Goal: Information Seeking & Learning: Understand process/instructions

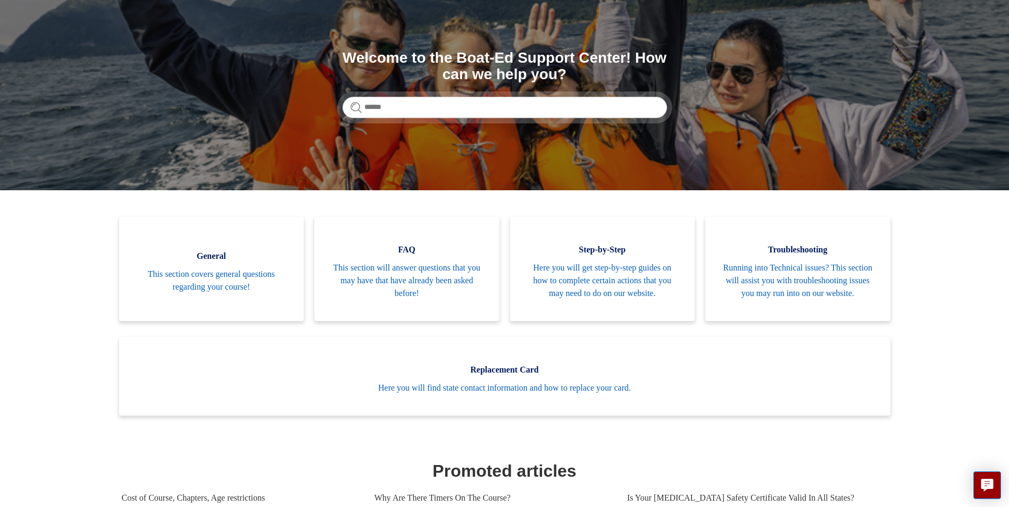
scroll to position [106, 0]
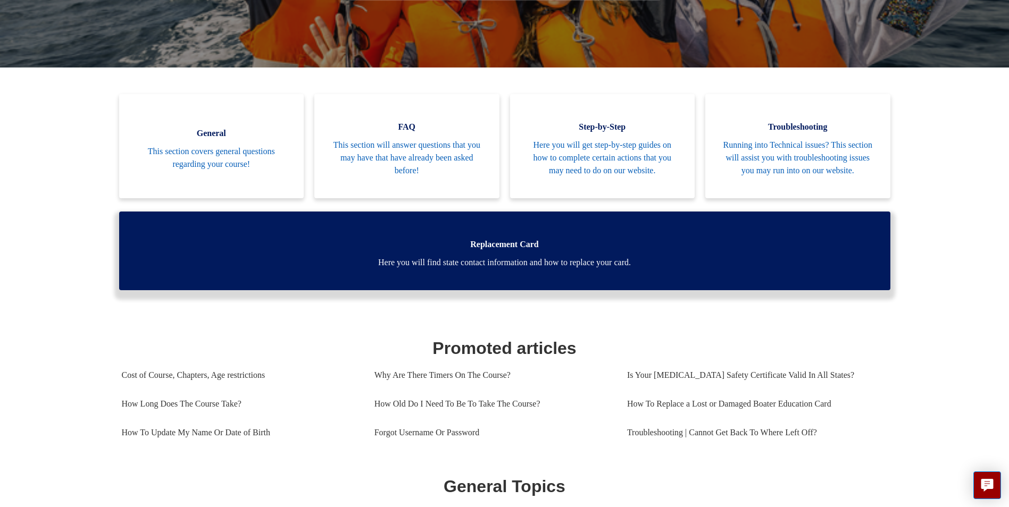
click at [603, 269] on span "Here you will find state contact information and how to replace your card." at bounding box center [504, 262] width 739 height 13
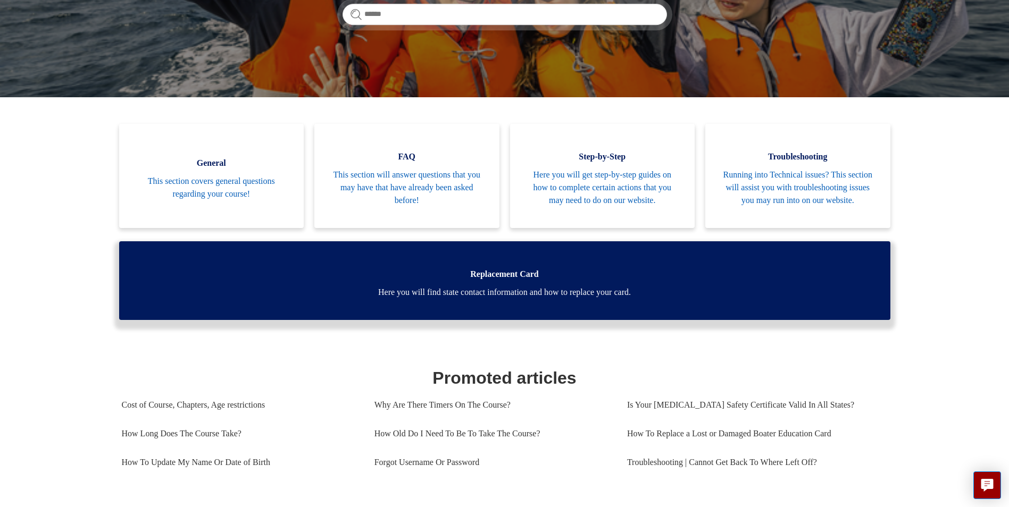
scroll to position [213, 0]
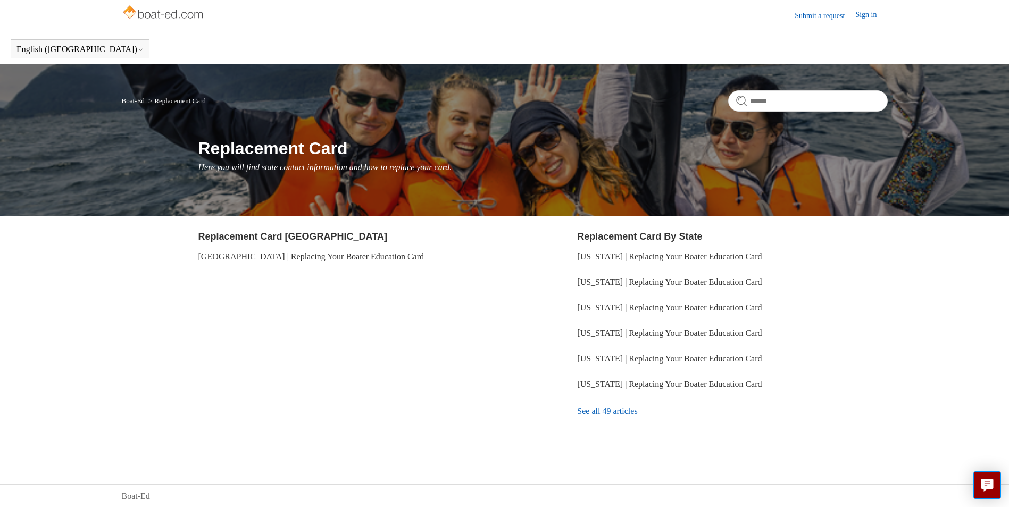
scroll to position [5, 0]
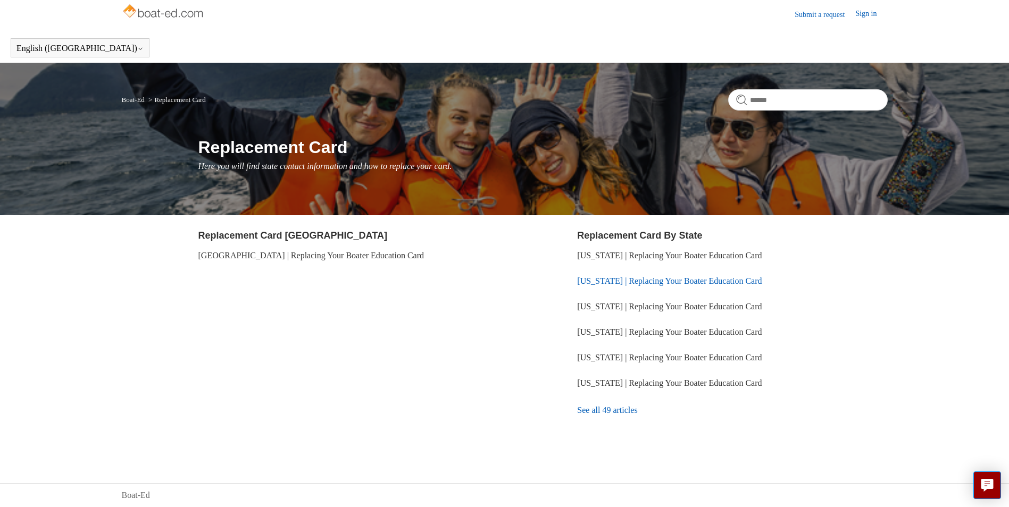
click at [642, 281] on link "[US_STATE] | Replacing Your Boater Education Card" at bounding box center [669, 281] width 185 height 9
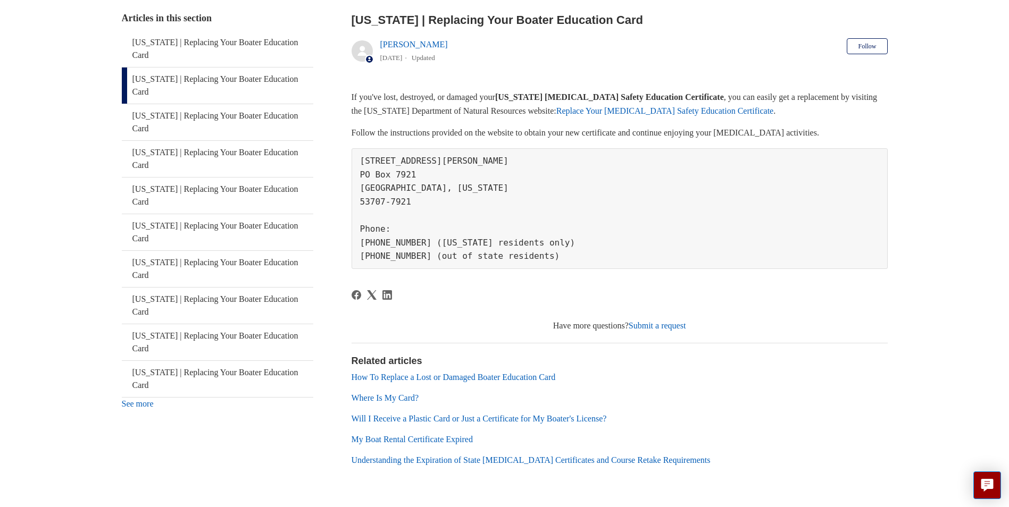
scroll to position [187, 0]
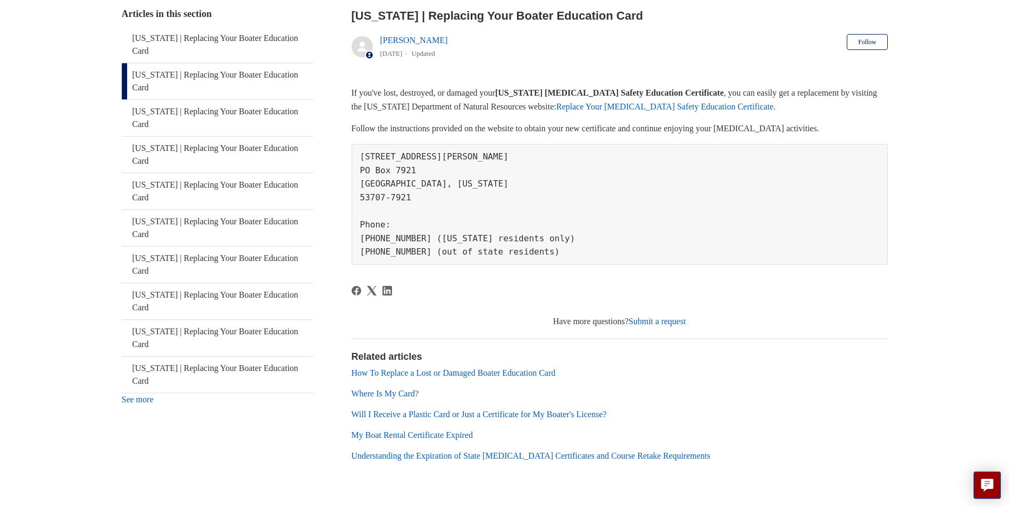
click at [405, 389] on link "Where Is My Card?" at bounding box center [386, 393] width 68 height 9
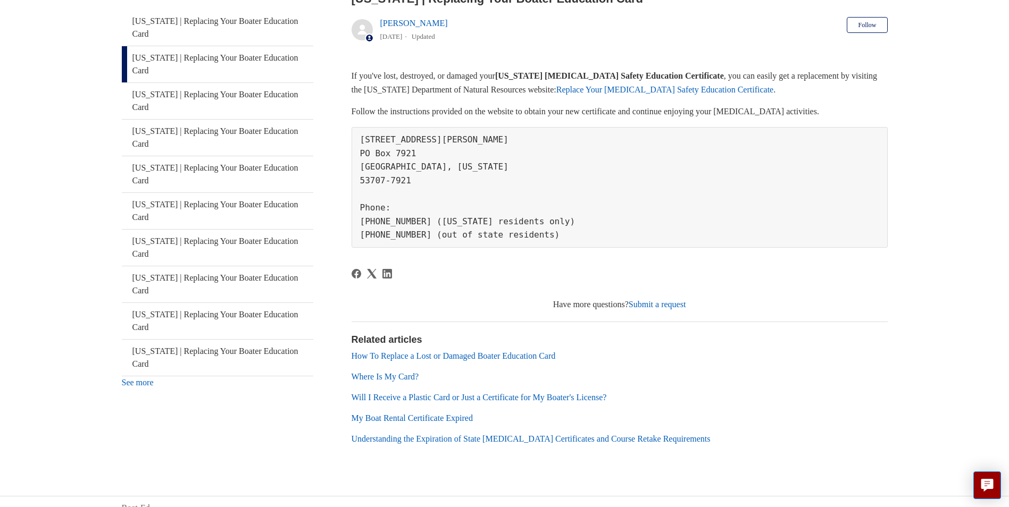
scroll to position [134, 0]
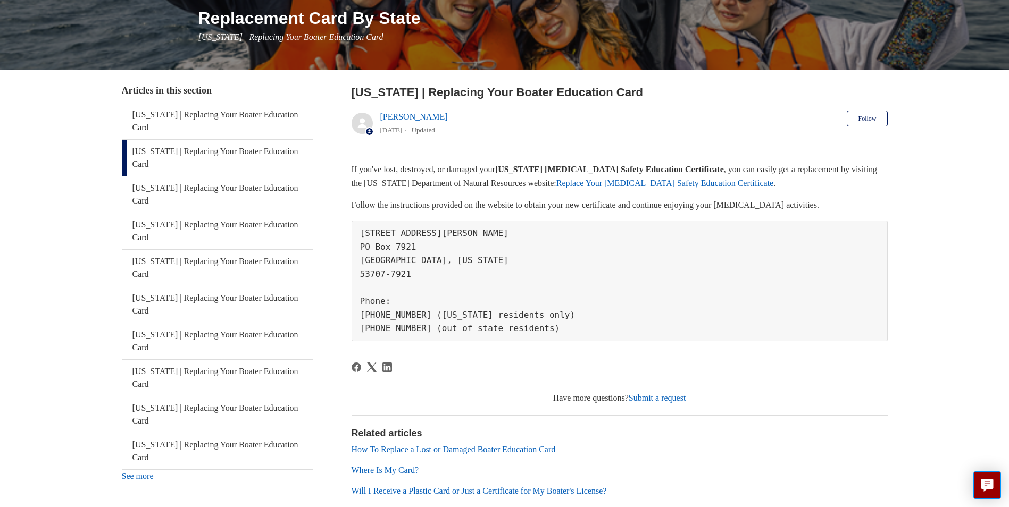
click at [627, 187] on link "Replace Your Boating Safety Education Certificate" at bounding box center [664, 183] width 217 height 9
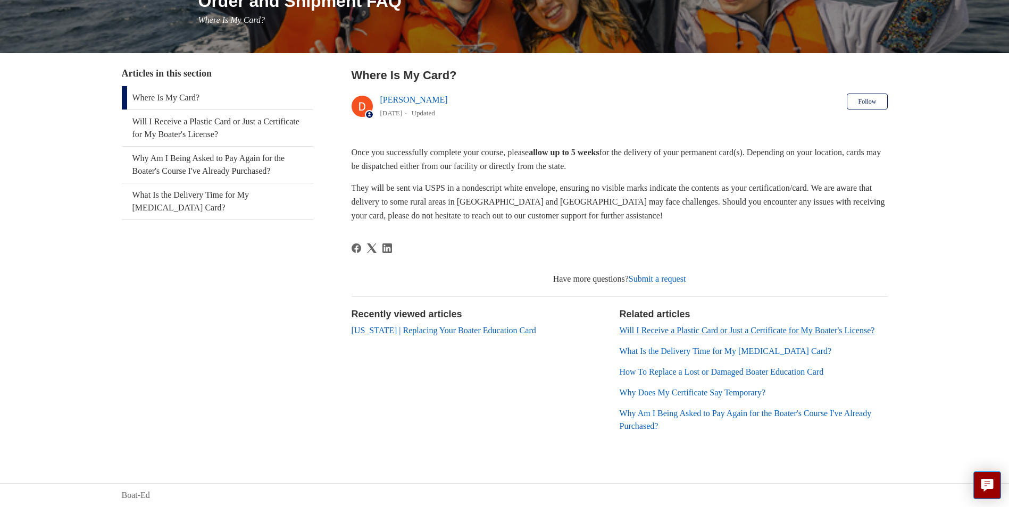
scroll to position [160, 0]
